Goal: Information Seeking & Learning: Find specific fact

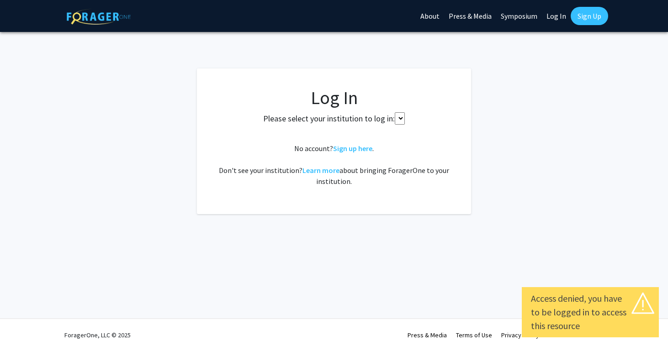
click at [398, 118] on select at bounding box center [400, 118] width 10 height 12
click at [404, 118] on select at bounding box center [400, 118] width 10 height 12
select select
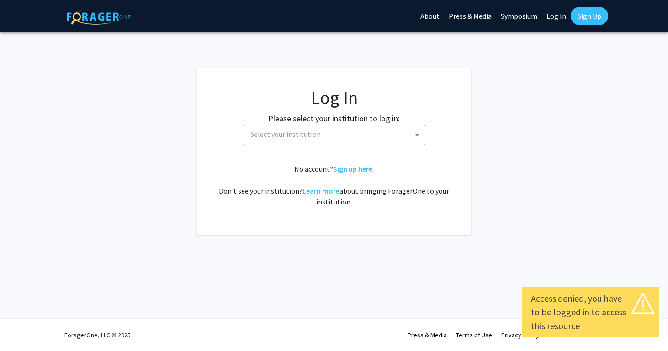
click at [352, 147] on fg-card-body "Log In Please select your institution to log in: [GEOGRAPHIC_DATA] [GEOGRAPHIC_…" at bounding box center [333, 152] width 237 height 130
click at [348, 138] on span "Select your institution" at bounding box center [336, 134] width 178 height 19
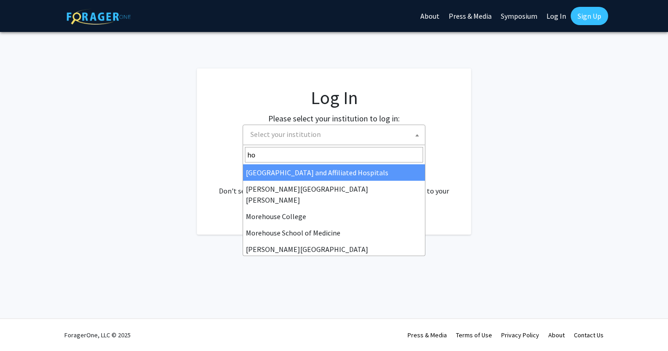
type input "hop"
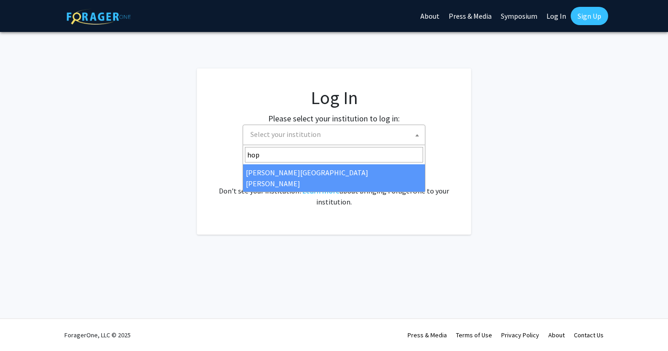
select select "1"
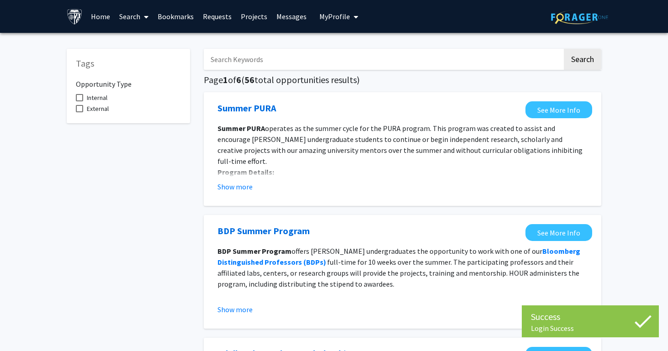
click at [76, 101] on span at bounding box center [79, 97] width 7 height 7
click at [79, 101] on input "Internal" at bounding box center [79, 101] width 0 height 0
click at [76, 101] on span at bounding box center [79, 97] width 7 height 7
click at [79, 101] on input "Internal" at bounding box center [79, 101] width 0 height 0
checkbox input "false"
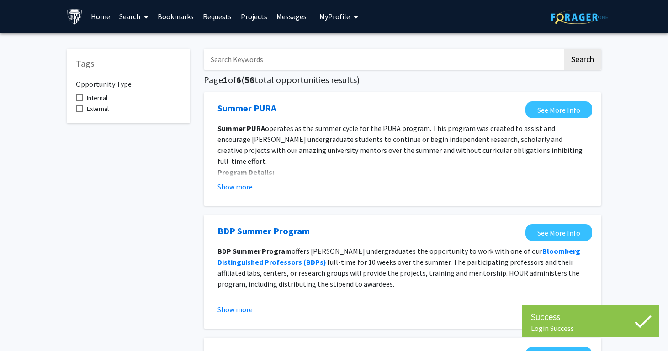
click at [79, 107] on span at bounding box center [79, 108] width 7 height 7
click at [79, 112] on input "External" at bounding box center [79, 112] width 0 height 0
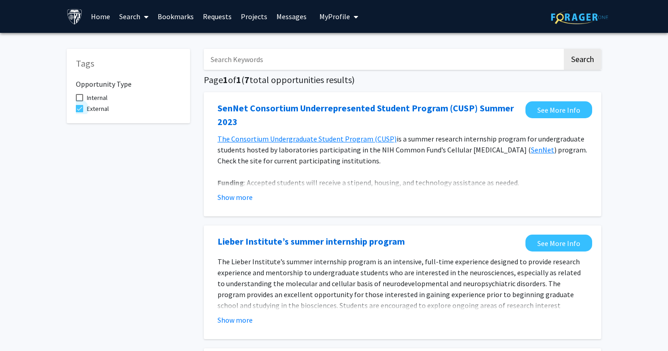
click at [79, 107] on span at bounding box center [79, 108] width 7 height 7
click at [79, 112] on input "External" at bounding box center [79, 112] width 0 height 0
checkbox input "false"
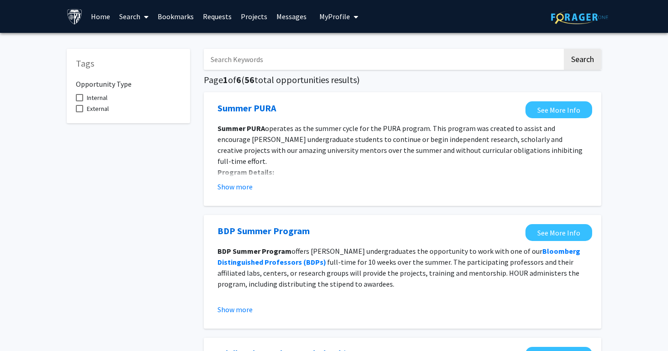
click at [100, 20] on link "Home" at bounding box center [100, 16] width 28 height 32
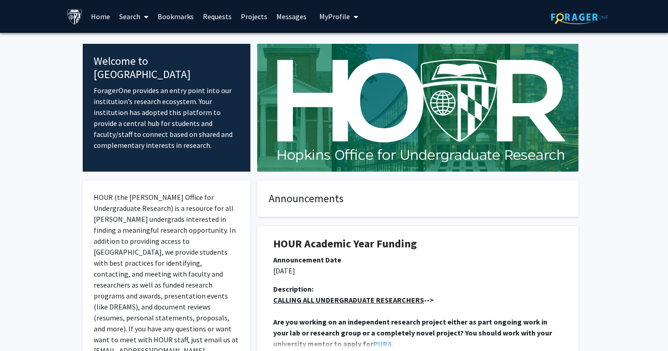
click at [135, 18] on link "Search" at bounding box center [134, 16] width 38 height 32
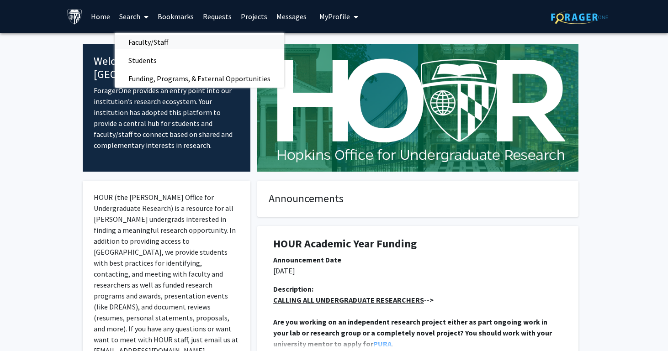
click at [143, 49] on span "Faculty/Staff" at bounding box center [148, 42] width 67 height 18
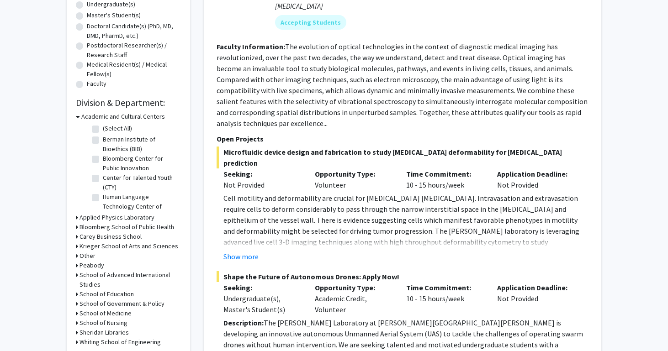
scroll to position [202, 0]
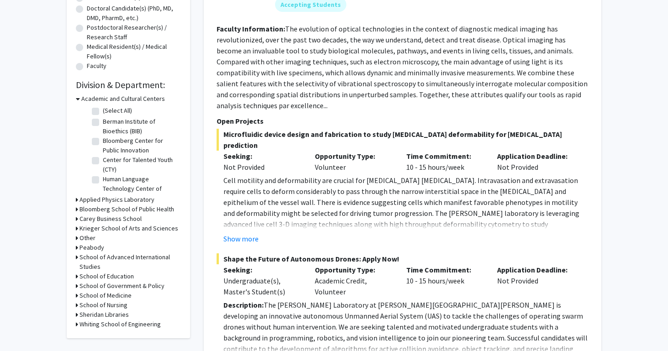
click at [86, 309] on h3 "School of Nursing" at bounding box center [103, 305] width 48 height 10
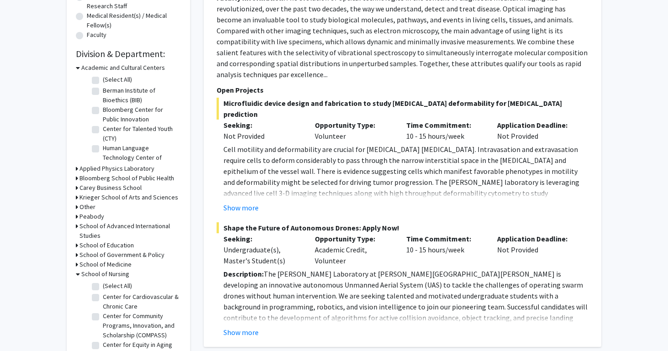
scroll to position [234, 0]
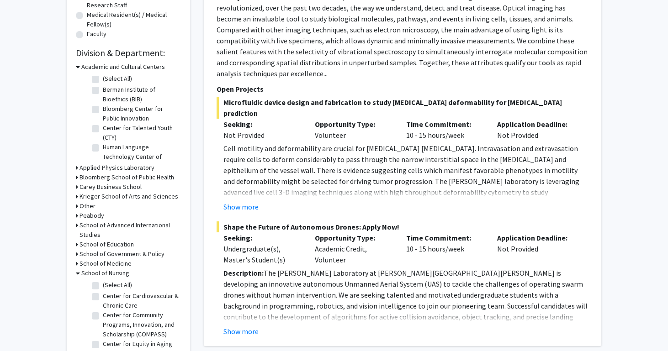
click at [103, 297] on label "Center for Cardiovascular & Chronic Care" at bounding box center [141, 300] width 76 height 19
click at [103, 297] on input "Center for Cardiovascular & Chronic Care" at bounding box center [106, 294] width 6 height 6
checkbox input "true"
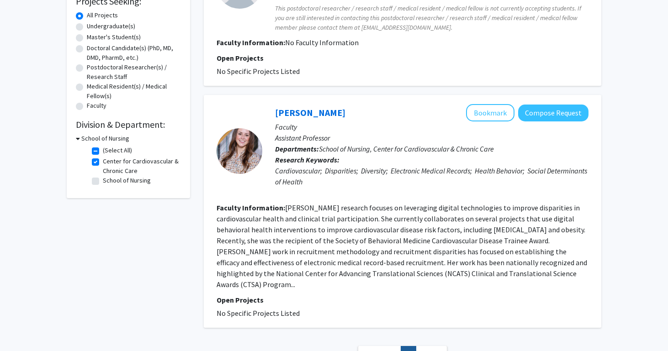
scroll to position [163, 0]
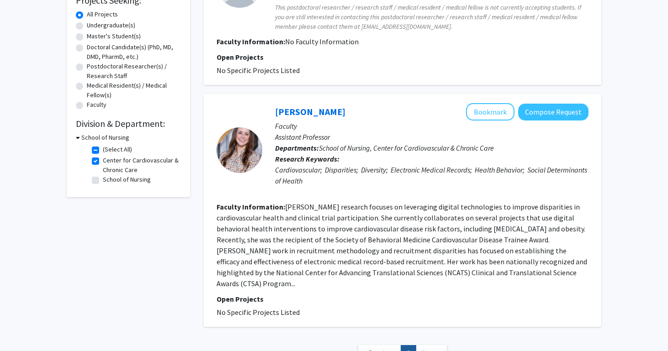
click at [103, 164] on label "Center for Cardiovascular & Chronic Care" at bounding box center [141, 165] width 76 height 19
click at [103, 162] on input "Center for Cardiovascular & Chronic Care" at bounding box center [106, 159] width 6 height 6
checkbox input "false"
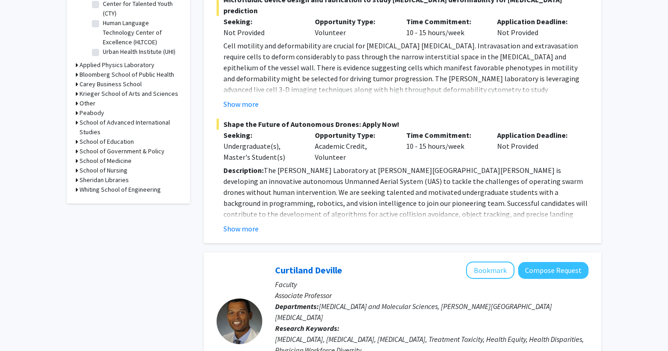
scroll to position [339, 0]
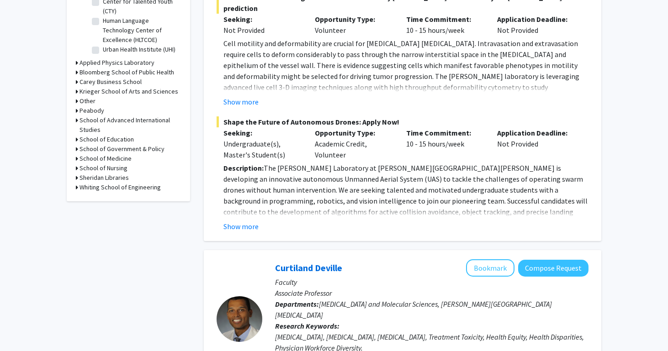
click at [102, 167] on h3 "School of Nursing" at bounding box center [103, 168] width 48 height 10
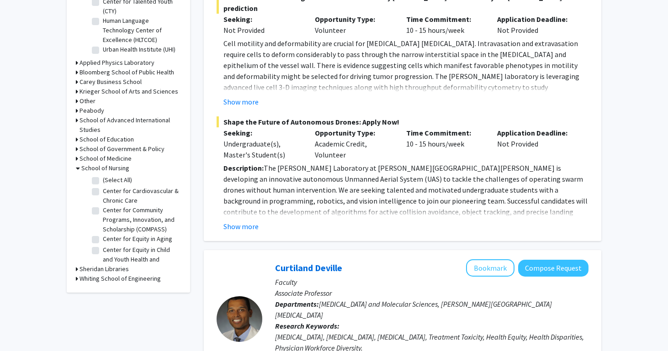
click at [103, 184] on label "(Select All)" at bounding box center [117, 180] width 29 height 10
click at [103, 181] on input "(Select All)" at bounding box center [106, 178] width 6 height 6
checkbox input "true"
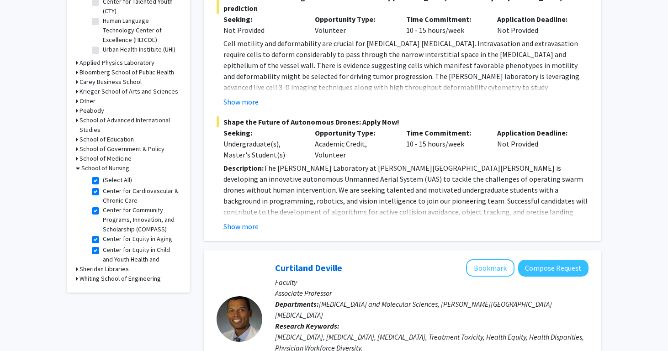
checkbox input "true"
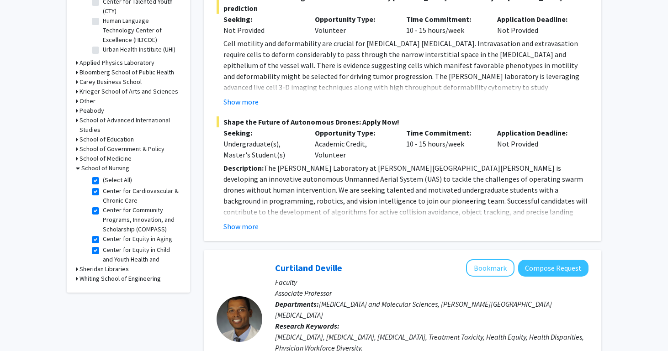
checkbox input "true"
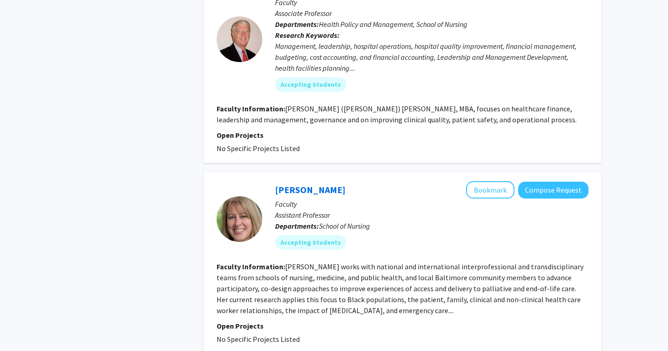
scroll to position [860, 0]
click at [336, 267] on fg-read-more "[PERSON_NAME] works with national and international interprofessional and trans…" at bounding box center [399, 287] width 367 height 53
click at [333, 261] on fg-read-more "[PERSON_NAME] works with national and international interprofessional and trans…" at bounding box center [399, 287] width 367 height 53
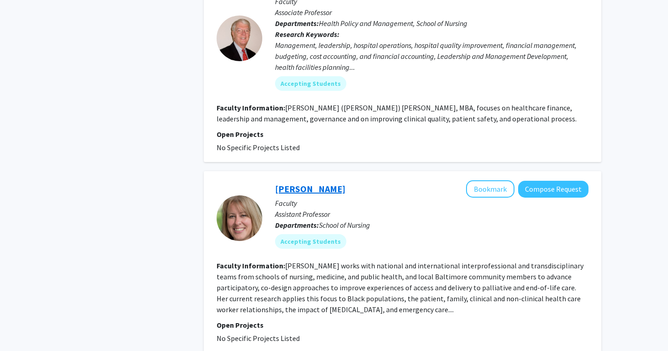
click at [316, 183] on link "[PERSON_NAME]" at bounding box center [310, 188] width 70 height 11
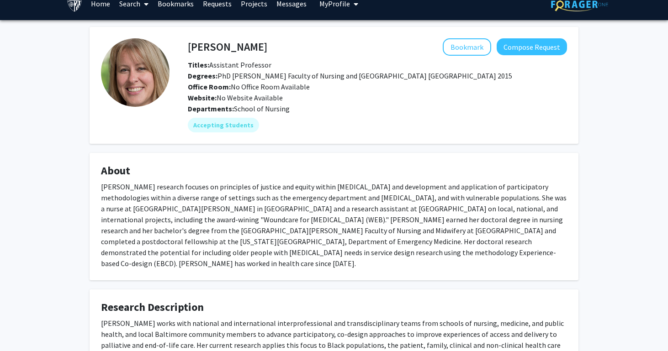
scroll to position [9, 0]
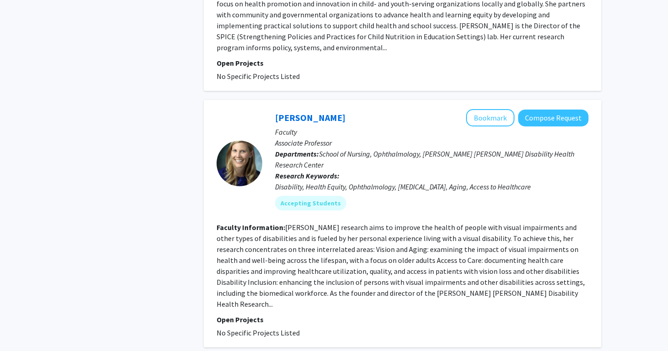
scroll to position [2093, 0]
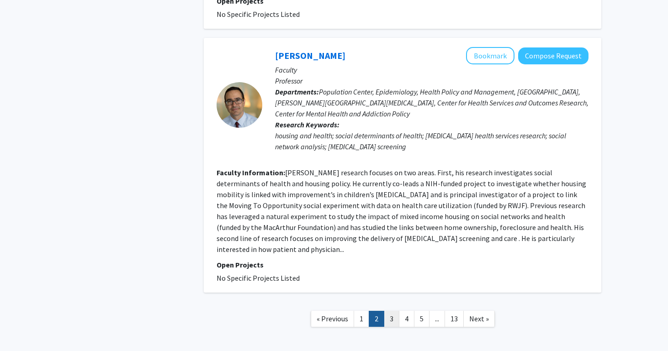
scroll to position [1882, 0]
click at [391, 311] on link "3" at bounding box center [392, 319] width 16 height 16
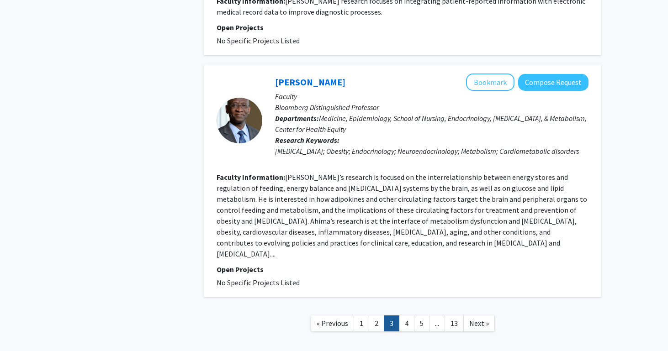
scroll to position [1754, 0]
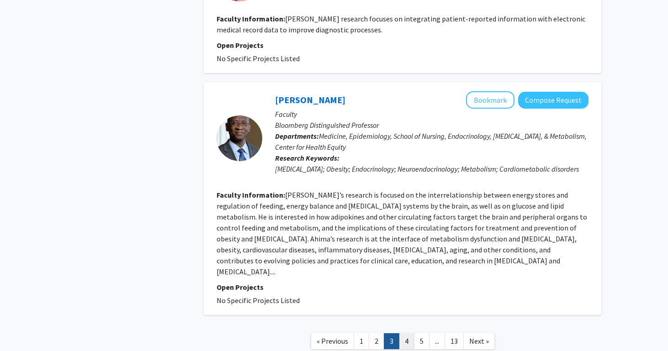
click at [411, 333] on link "4" at bounding box center [407, 341] width 16 height 16
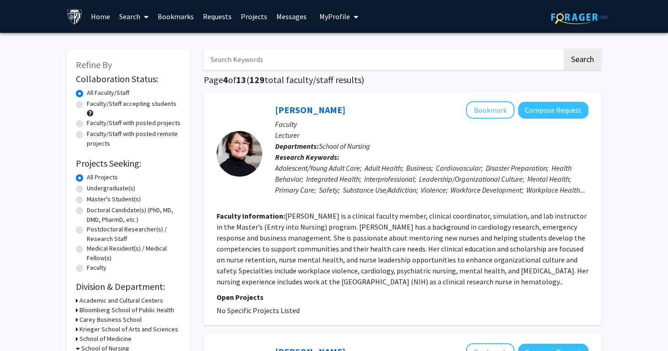
click at [111, 109] on label "Faculty/Staff accepting students" at bounding box center [132, 104] width 90 height 10
click at [93, 105] on input "Faculty/Staff accepting students" at bounding box center [90, 102] width 6 height 6
radio input "true"
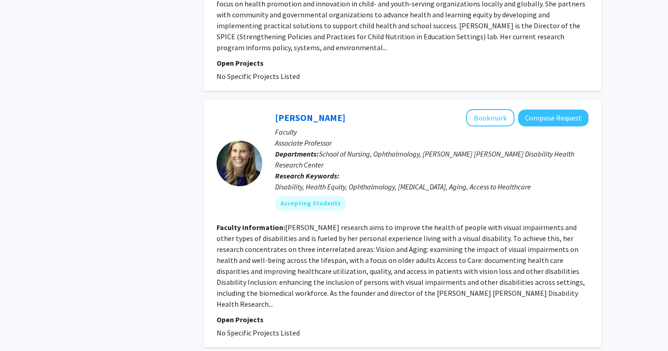
scroll to position [2093, 0]
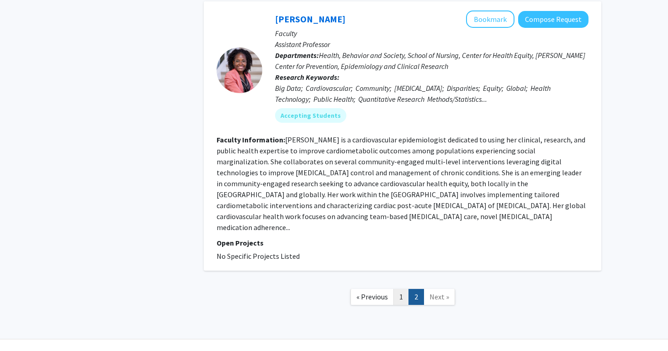
scroll to position [1001, 0]
click at [406, 290] on link "1" at bounding box center [401, 298] width 16 height 16
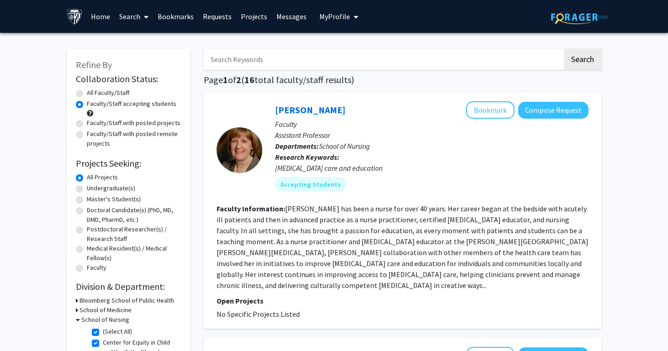
click at [136, 21] on link "Search" at bounding box center [134, 16] width 38 height 32
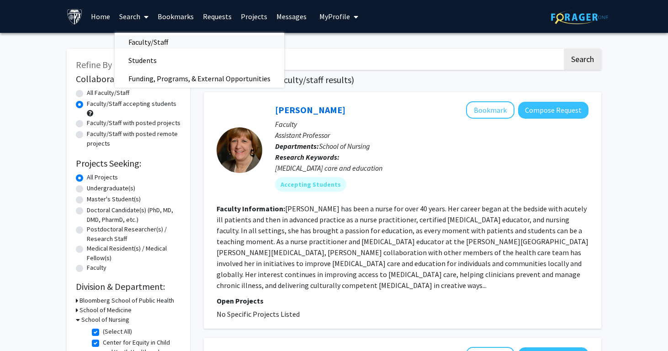
click at [140, 43] on span "Faculty/Staff" at bounding box center [148, 42] width 67 height 18
radio input "true"
checkbox input "false"
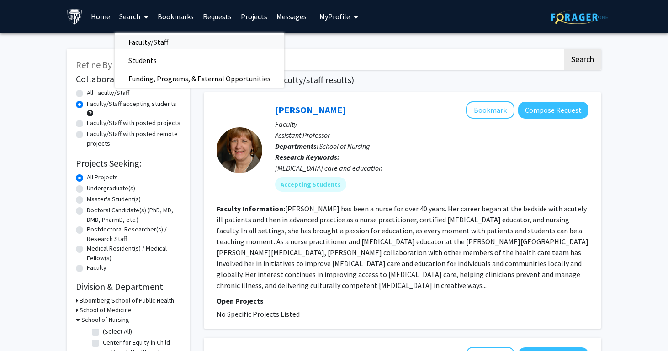
checkbox input "false"
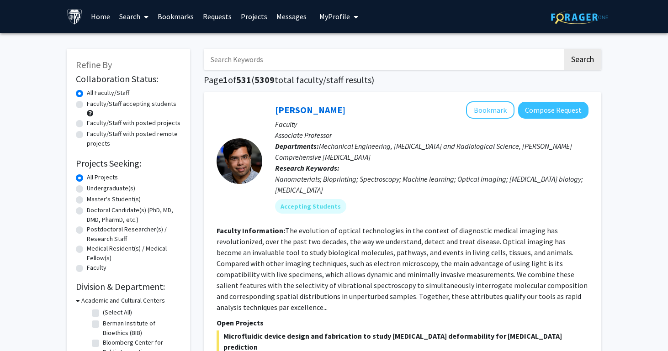
click at [253, 63] on input "Search Keywords" at bounding box center [383, 59] width 358 height 21
type input "[PERSON_NAME]"
click at [582, 61] on button "Search" at bounding box center [582, 59] width 37 height 21
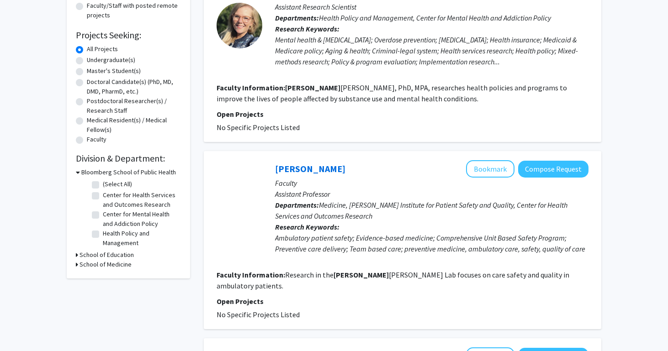
scroll to position [128, 0]
click at [111, 258] on h3 "School of Education" at bounding box center [106, 255] width 54 height 10
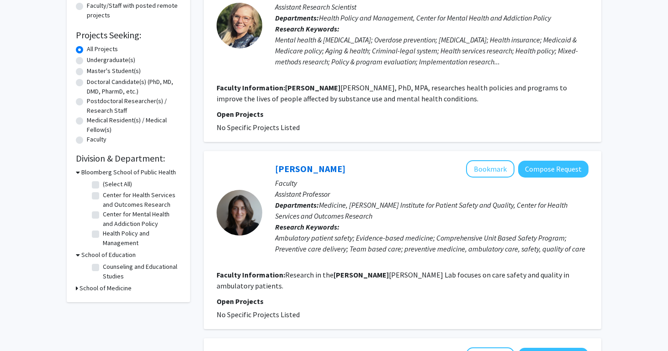
click at [111, 290] on h3 "School of Medicine" at bounding box center [105, 289] width 52 height 10
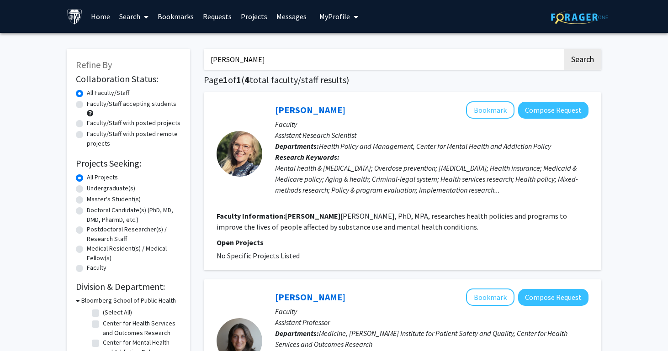
scroll to position [0, 0]
click at [233, 58] on input "[PERSON_NAME]" at bounding box center [383, 59] width 358 height 21
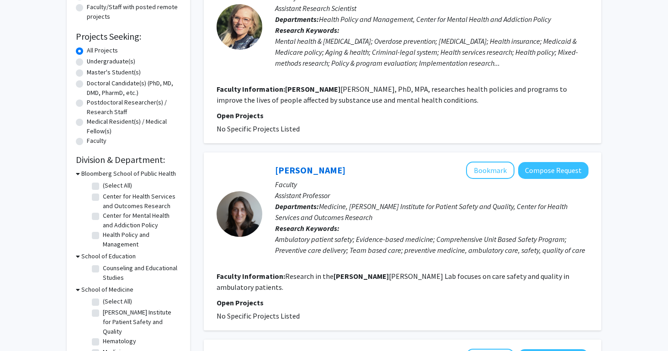
scroll to position [15, 0]
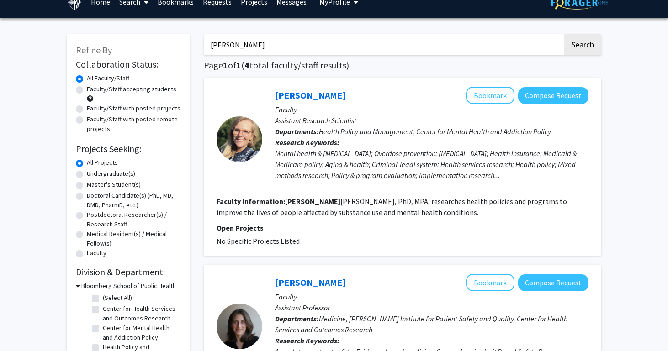
click at [142, 127] on label "Faculty/Staff with posted remote projects" at bounding box center [134, 124] width 94 height 19
click at [93, 121] on input "Faculty/Staff with posted remote projects" at bounding box center [90, 118] width 6 height 6
radio input "true"
